Goal: Task Accomplishment & Management: Use online tool/utility

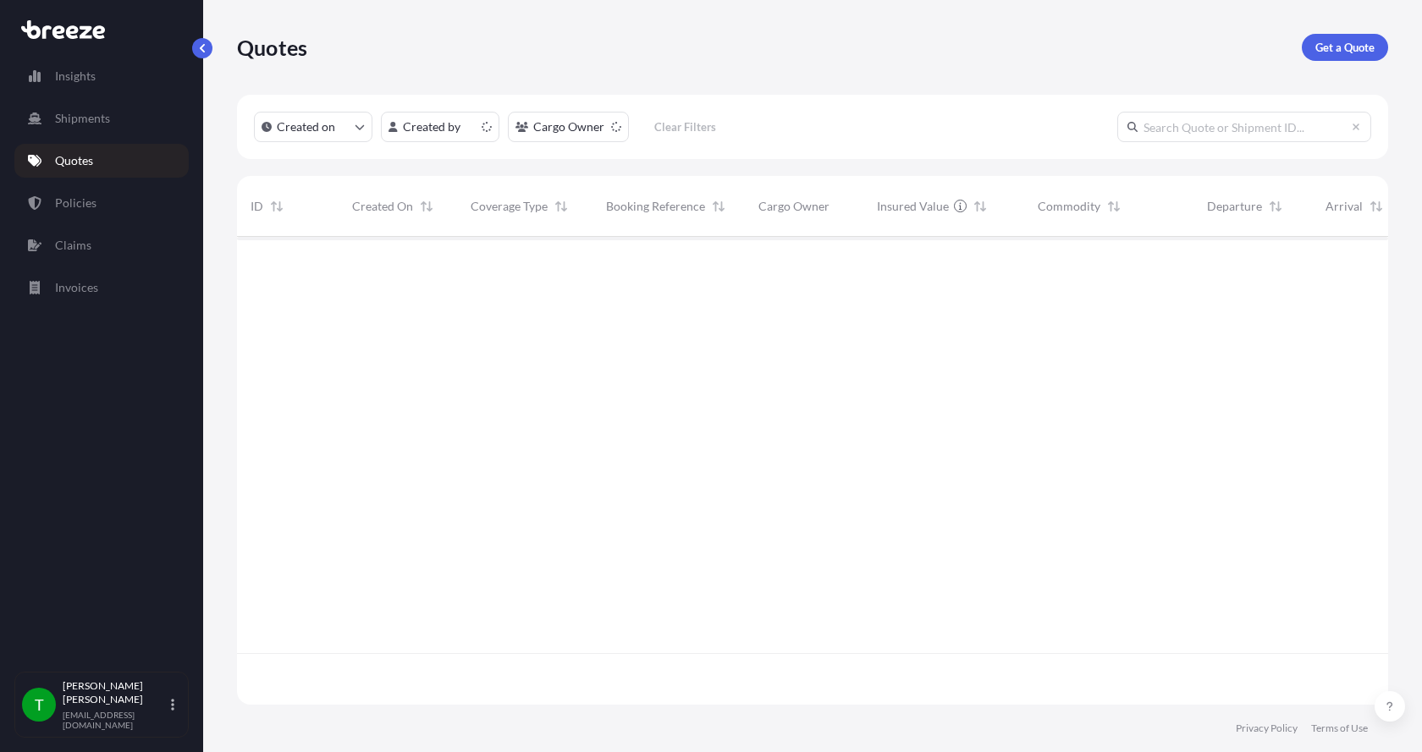
scroll to position [465, 1138]
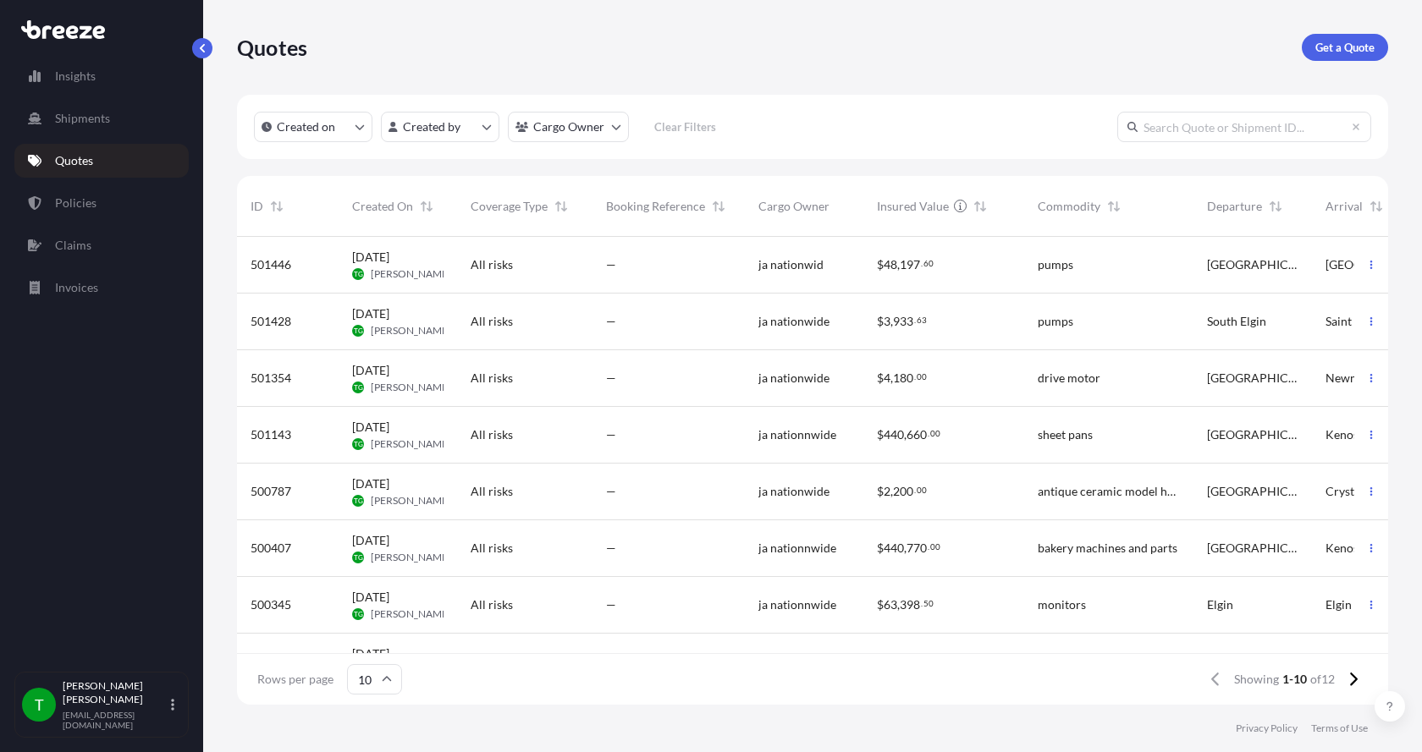
click at [544, 264] on div "All risks" at bounding box center [525, 264] width 108 height 17
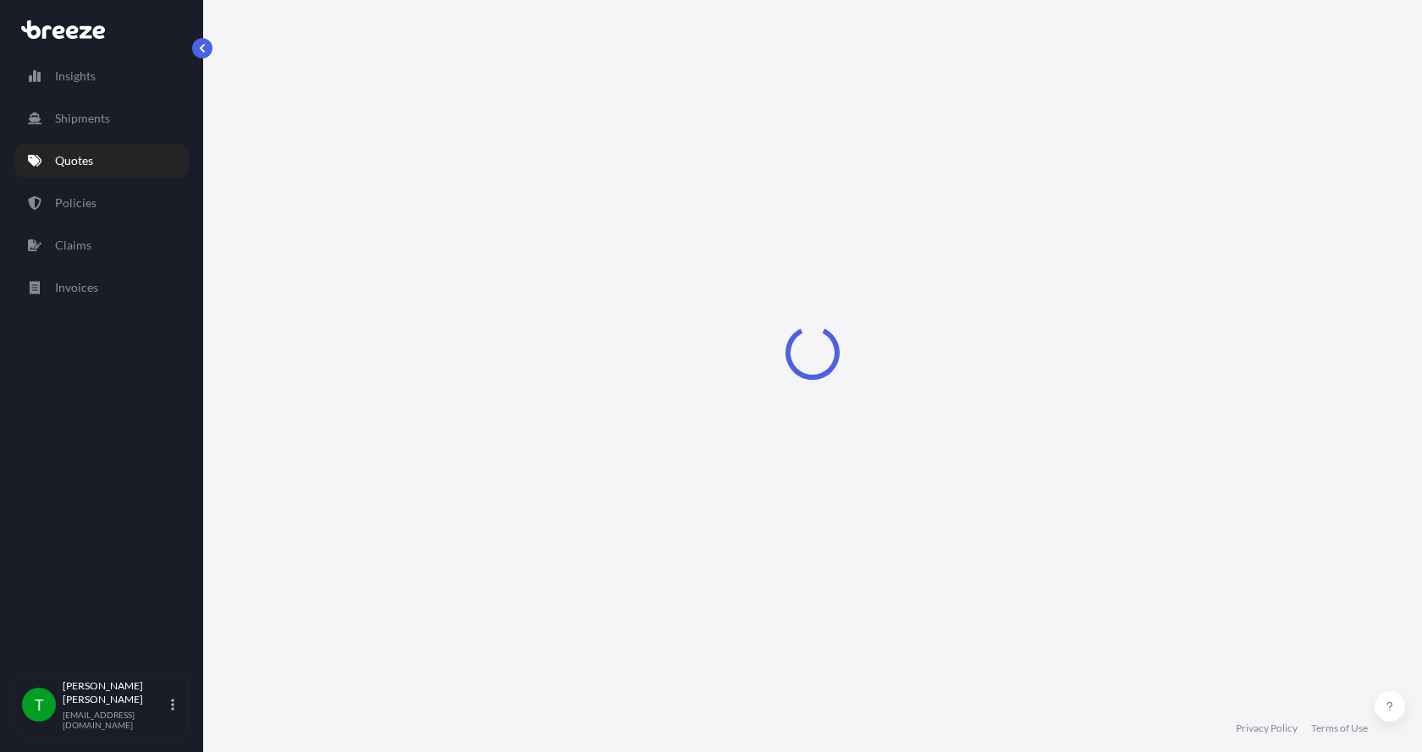
select select "Road"
select select "1"
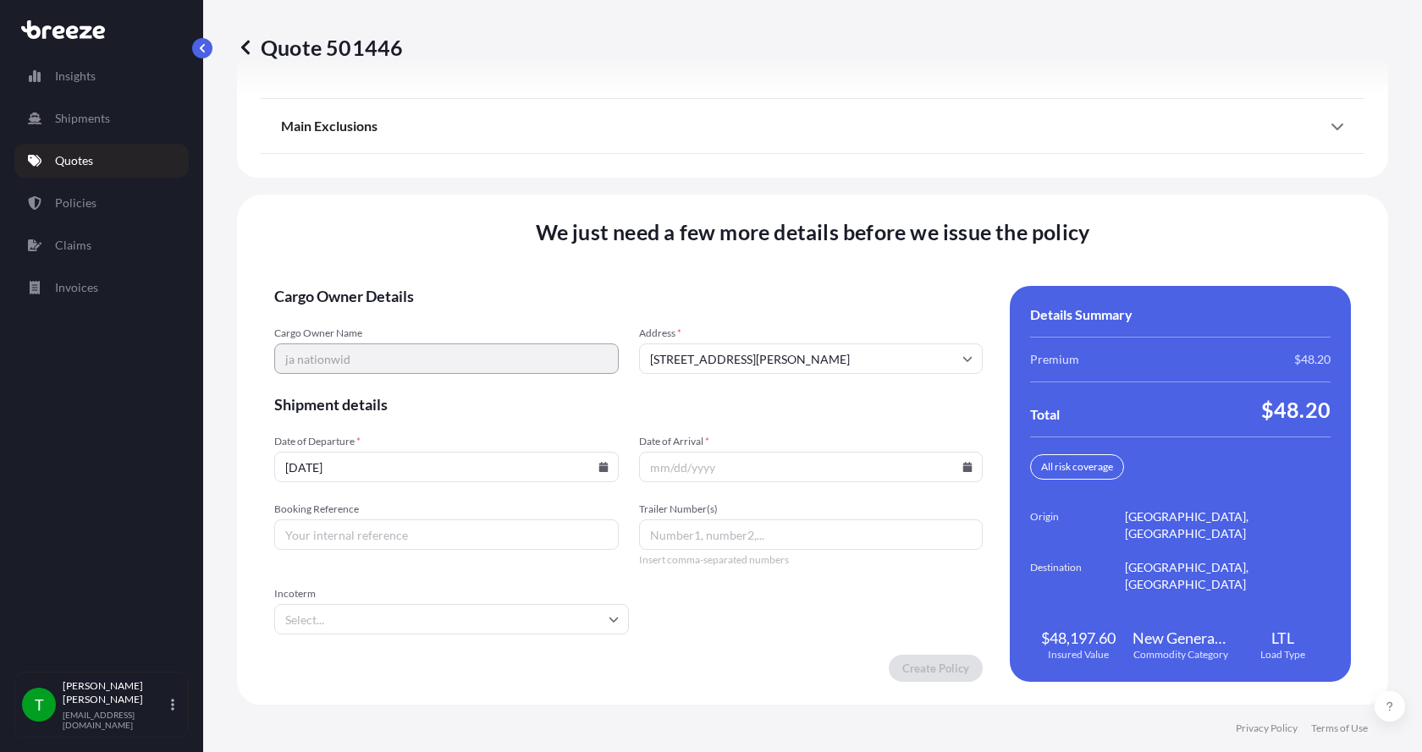
scroll to position [2227, 0]
click at [963, 465] on icon at bounding box center [967, 466] width 10 height 10
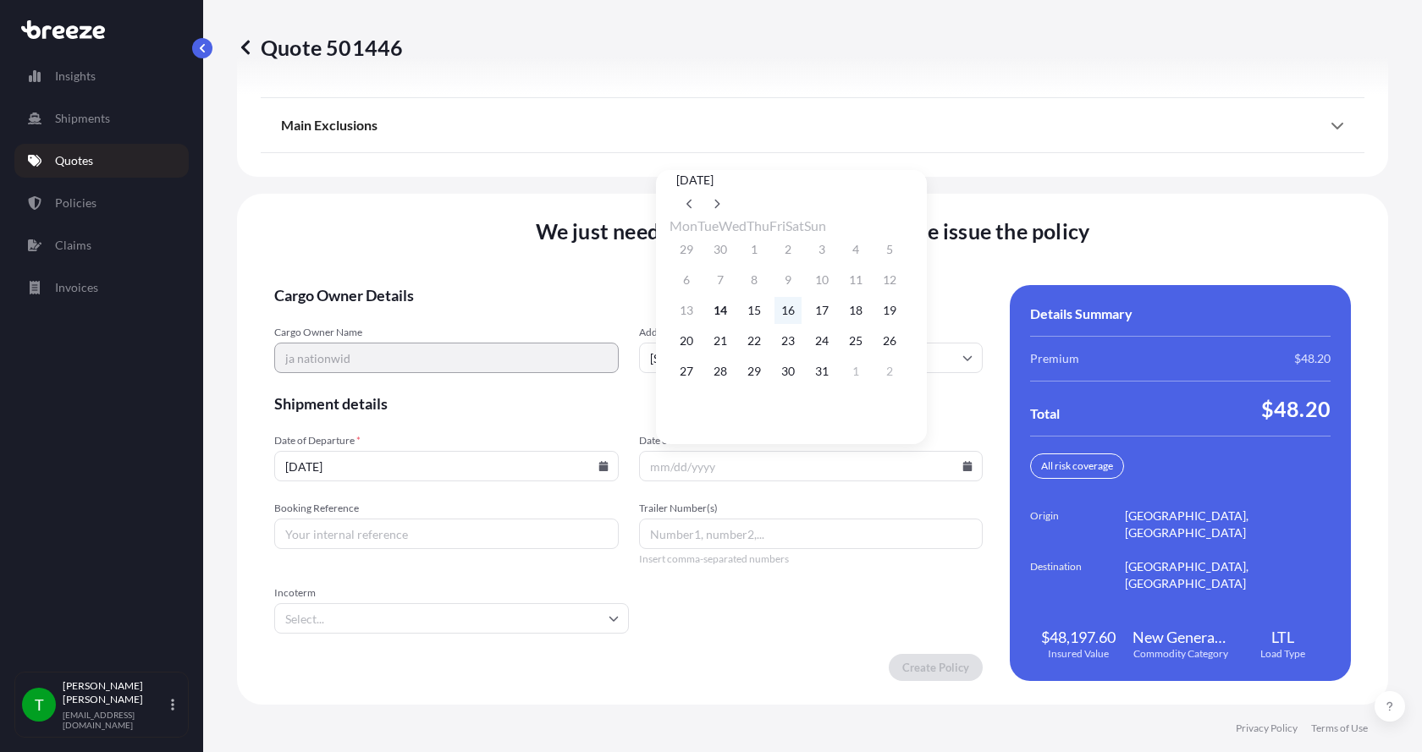
click at [802, 310] on button "16" at bounding box center [787, 310] width 27 height 27
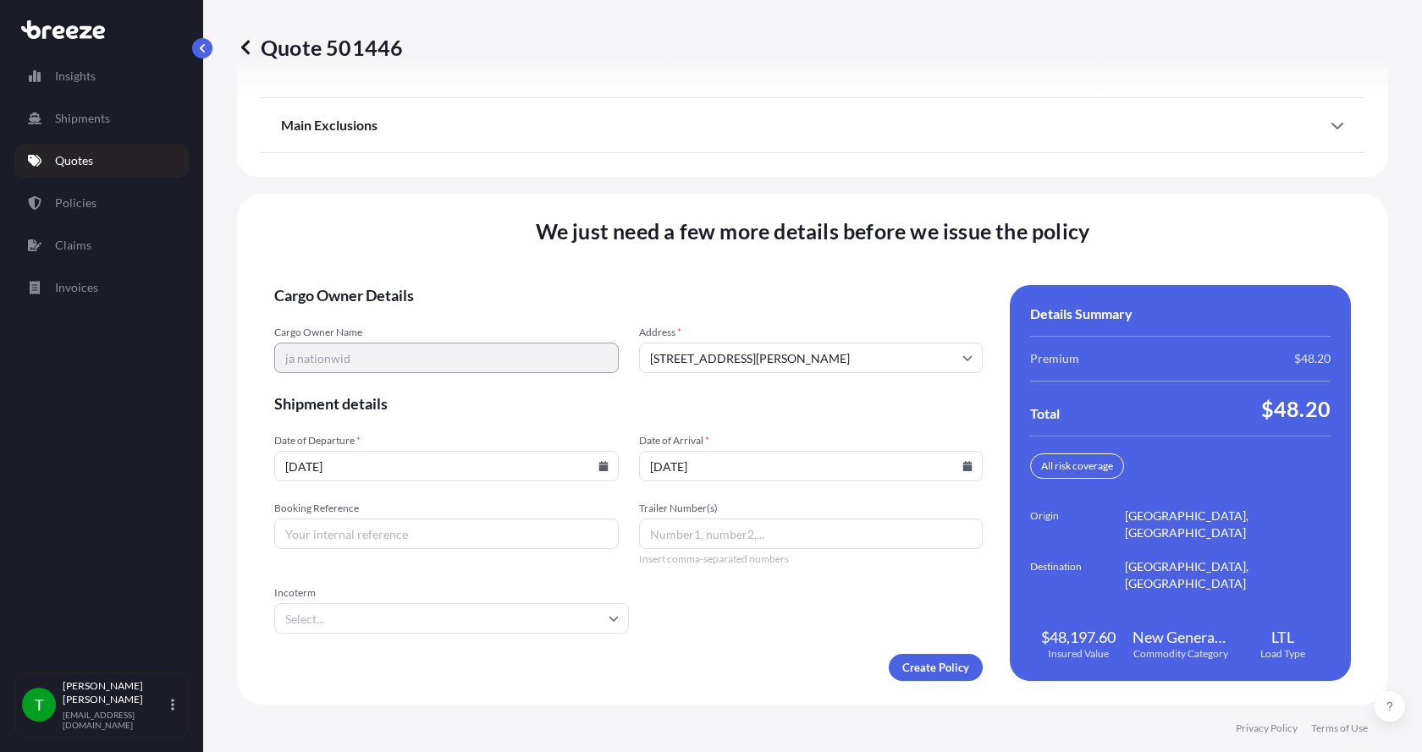
type input "[DATE]"
